Goal: Information Seeking & Learning: Find specific fact

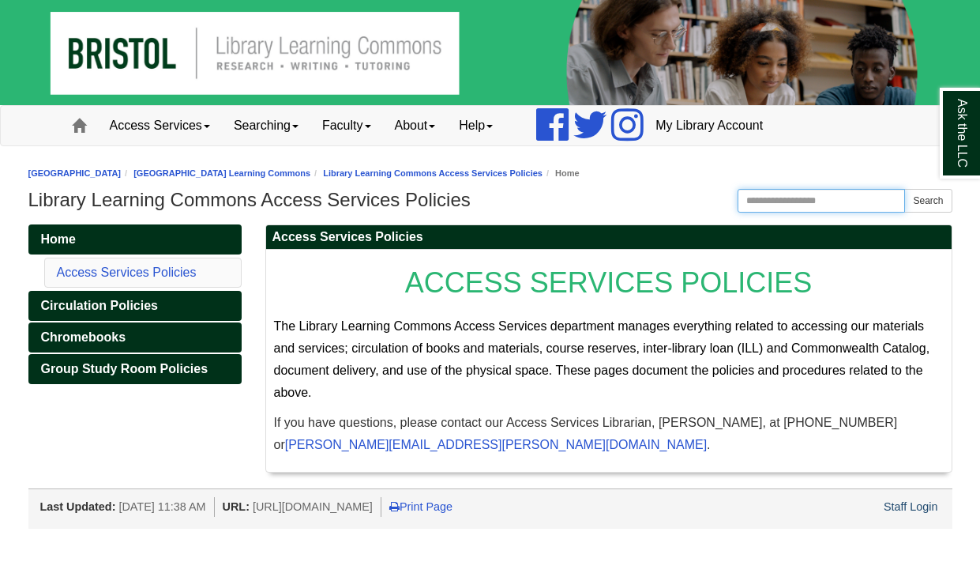
click at [770, 197] on body "Skip to Main Content Toggle navigation Home Access Services Access Services Pol…" at bounding box center [490, 264] width 980 height 529
type input "**********"
click at [939, 197] on button "Search" at bounding box center [928, 201] width 47 height 24
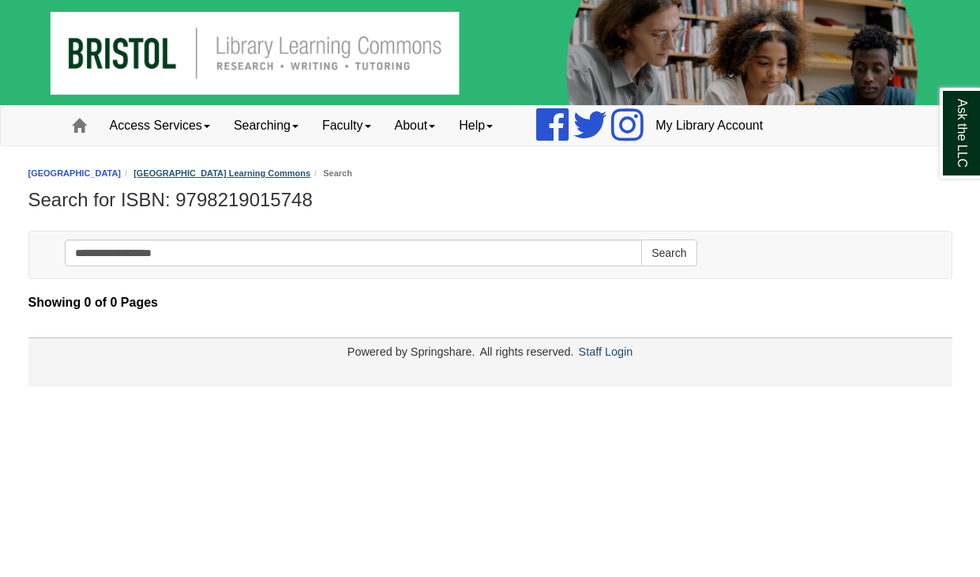
click at [228, 173] on link "[GEOGRAPHIC_DATA] Learning Commons" at bounding box center [222, 172] width 177 height 9
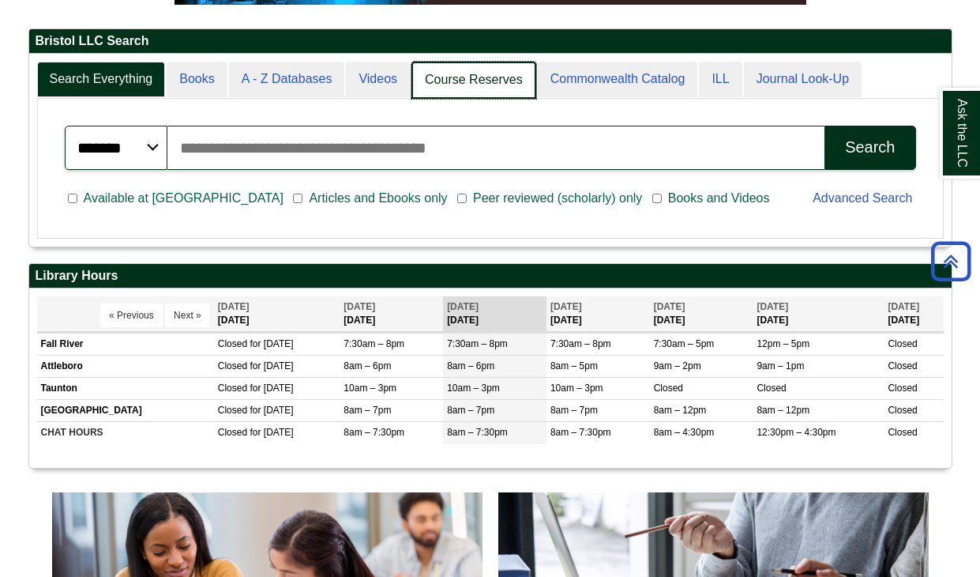
scroll to position [8, 8]
click at [476, 88] on link "Course Reserves" at bounding box center [474, 80] width 125 height 37
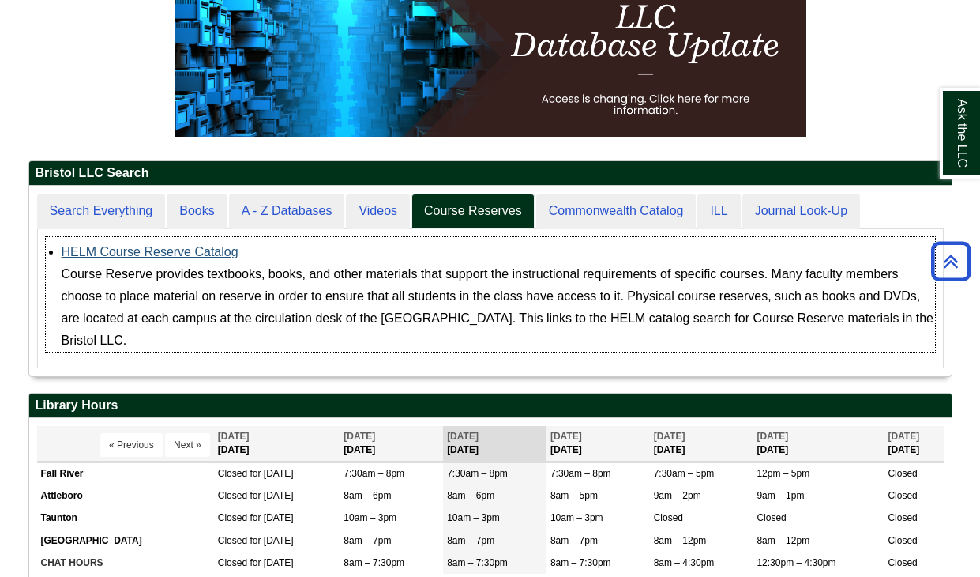
click at [213, 253] on link "HELM Course Reserve Catalog" at bounding box center [150, 251] width 177 height 13
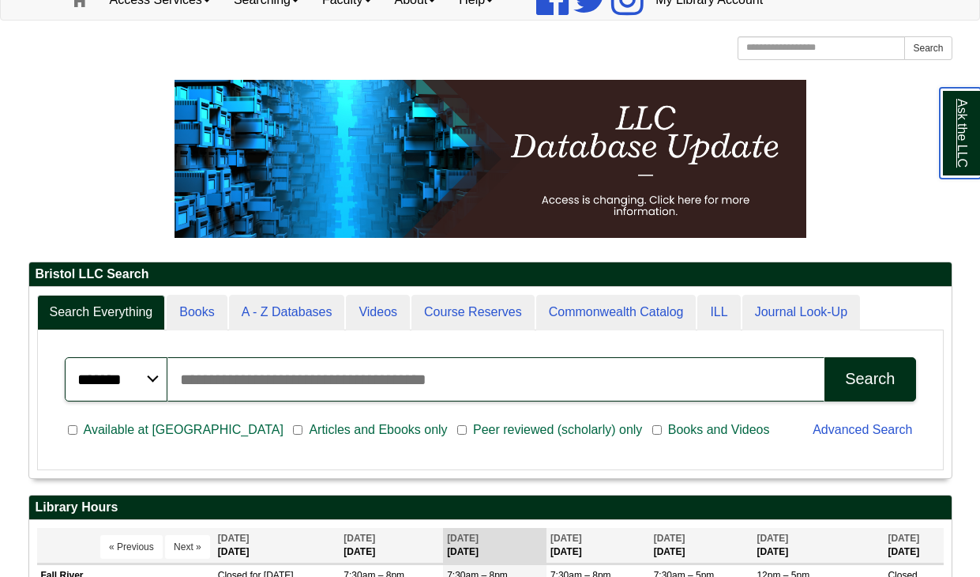
scroll to position [126, 0]
click at [485, 372] on input "Search articles, books, journals & more" at bounding box center [496, 379] width 658 height 44
paste input "**********"
type input "**********"
click at [870, 378] on button "Search" at bounding box center [870, 379] width 91 height 44
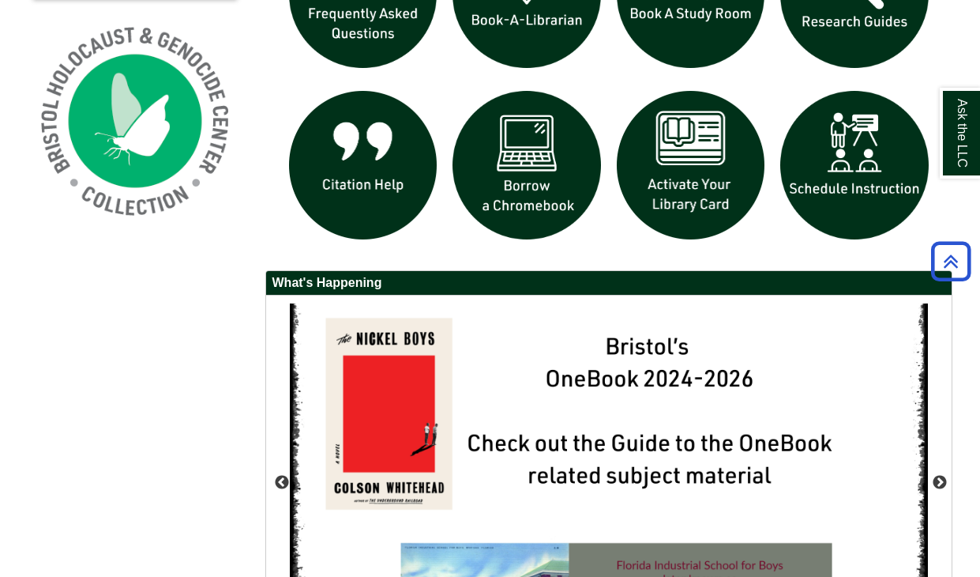
scroll to position [1191, 0]
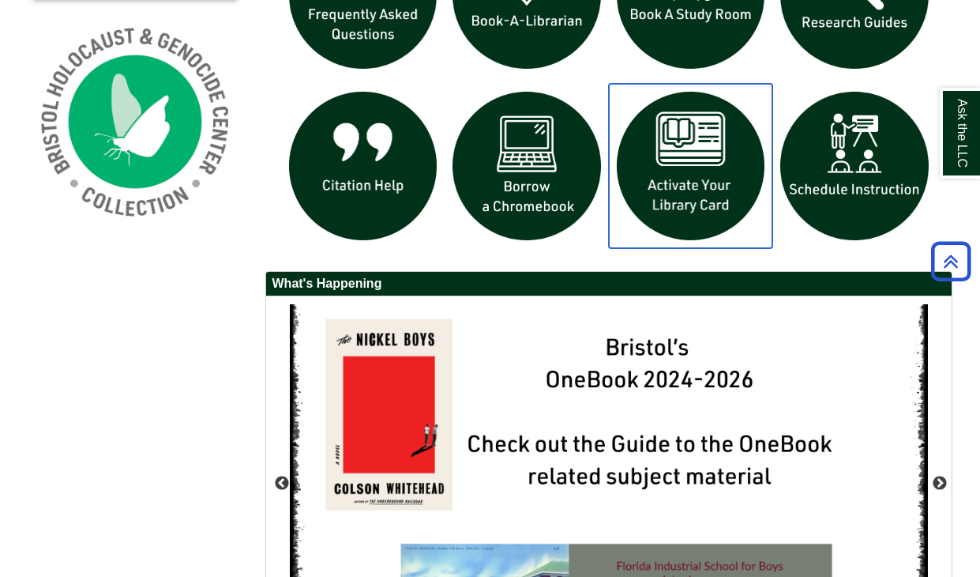
click at [697, 153] on img "slideshow" at bounding box center [691, 166] width 164 height 164
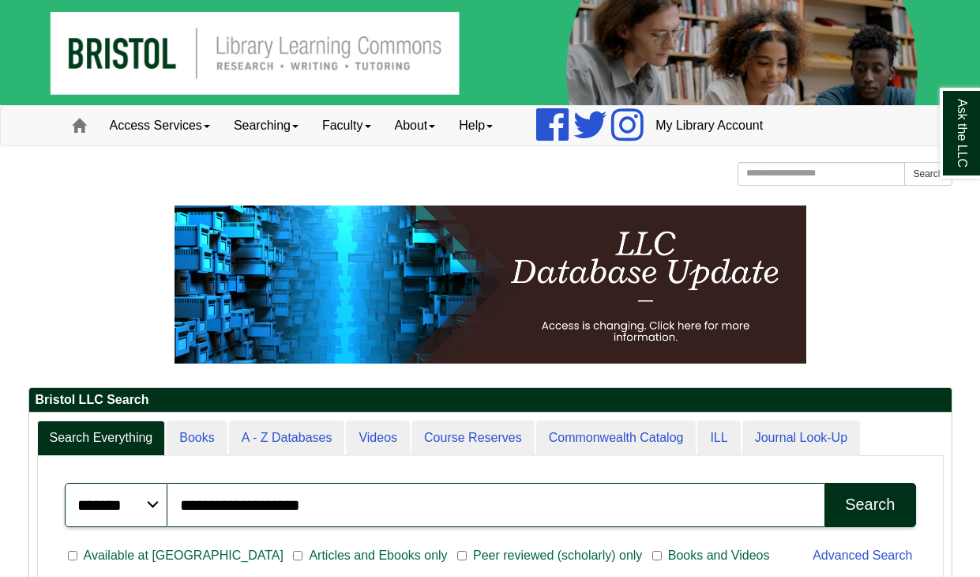
scroll to position [190, 923]
click at [160, 126] on link "Access Services" at bounding box center [160, 125] width 124 height 39
click at [435, 127] on span at bounding box center [432, 126] width 6 height 3
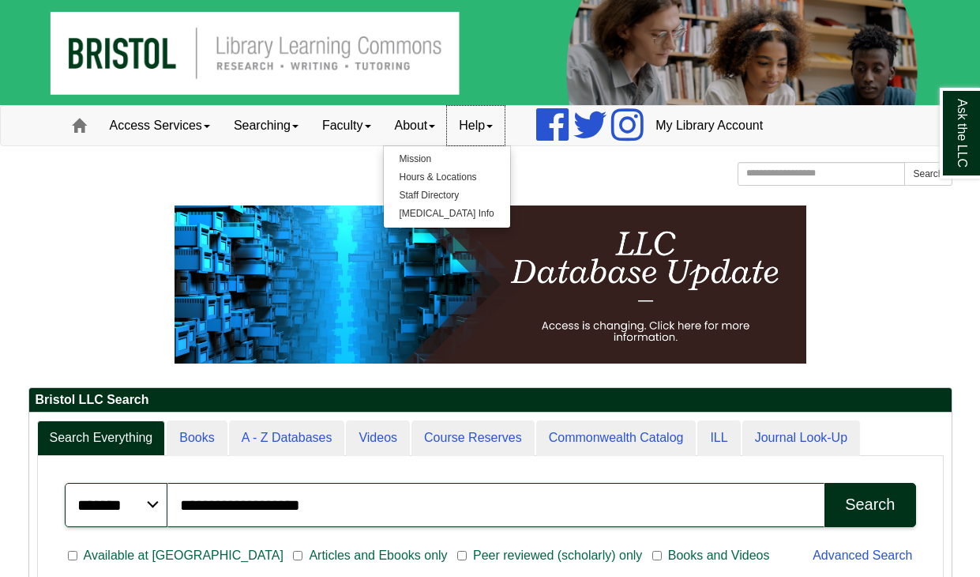
click at [505, 137] on link "Help" at bounding box center [476, 125] width 58 height 39
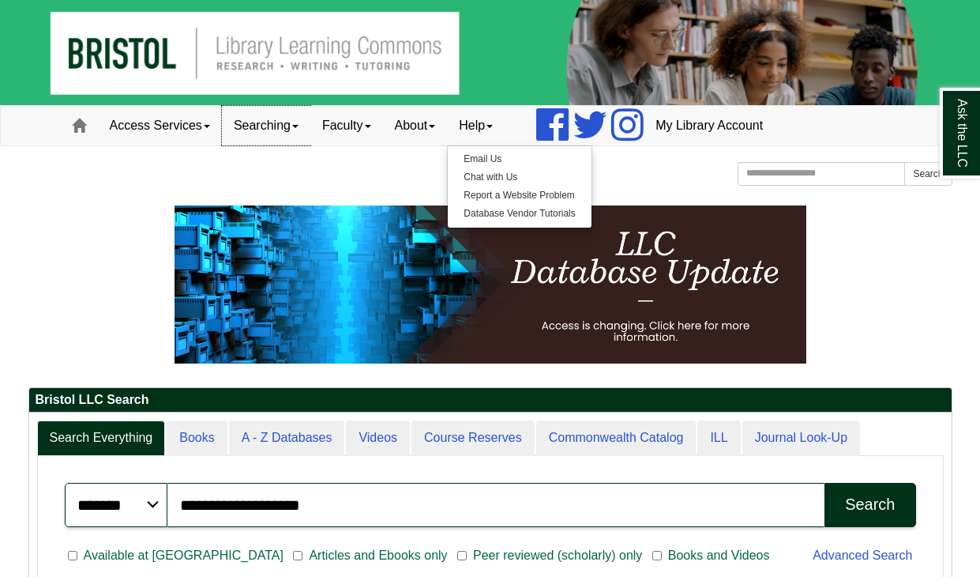
click at [310, 134] on link "Searching" at bounding box center [266, 125] width 88 height 39
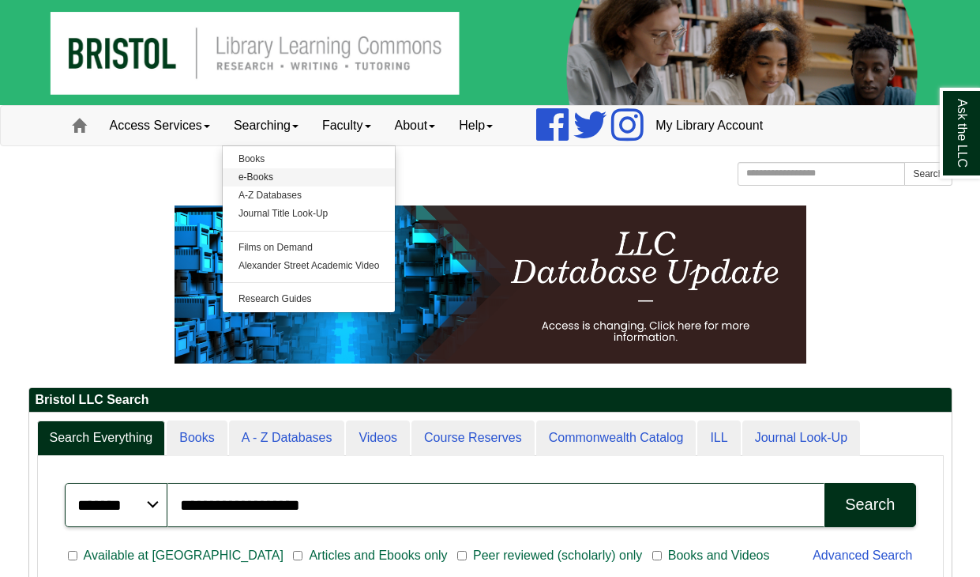
click at [275, 177] on link "e-Books" at bounding box center [309, 177] width 173 height 18
